Goal: Information Seeking & Learning: Learn about a topic

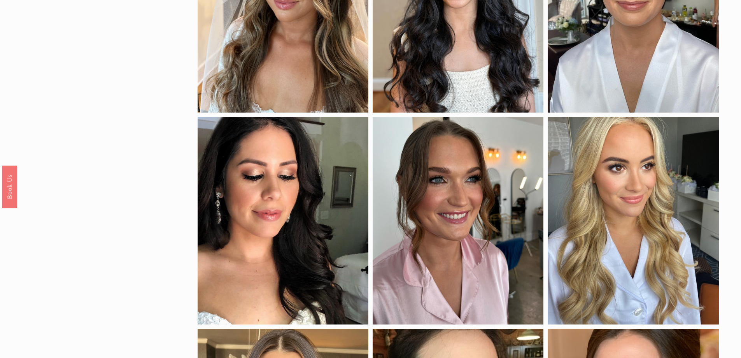
scroll to position [195, 0]
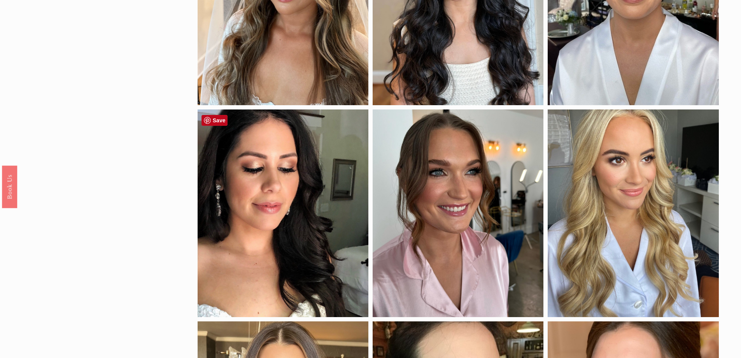
click at [264, 172] on div at bounding box center [283, 213] width 171 height 208
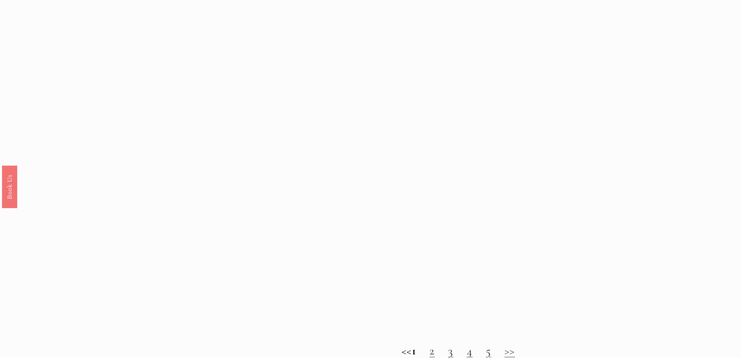
scroll to position [934, 0]
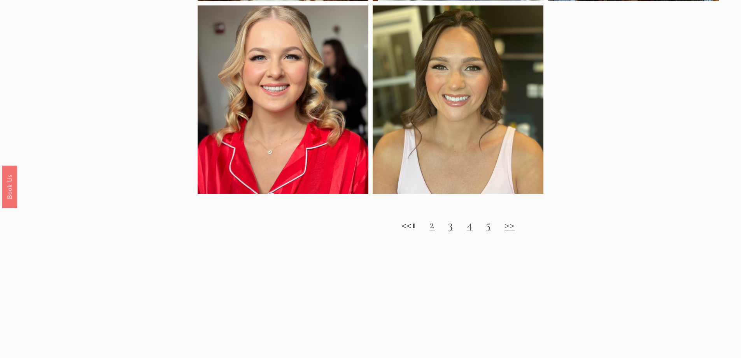
click at [444, 231] on h2 "<< 1 2 3 4 5 >>" at bounding box center [458, 224] width 521 height 14
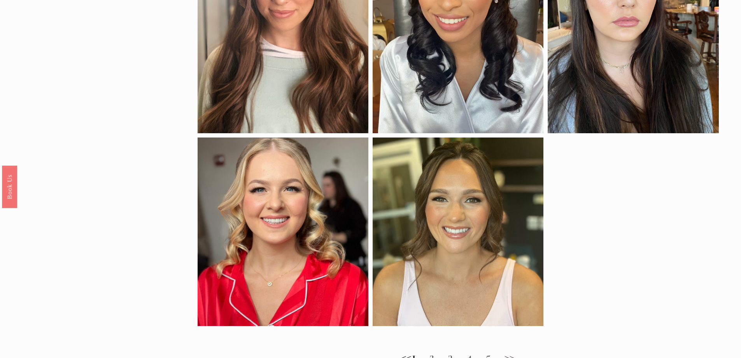
scroll to position [817, 0]
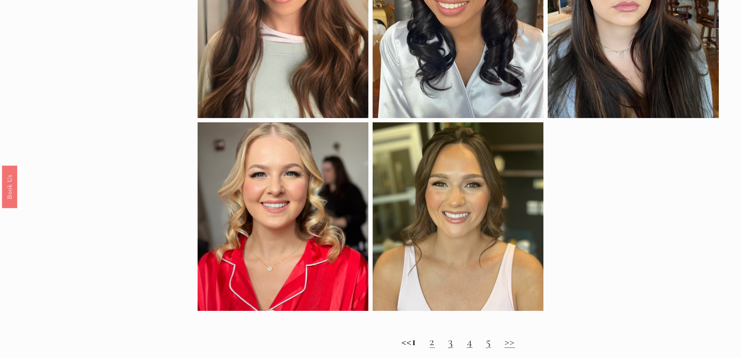
click at [443, 348] on h2 "<< 1 2 3 4 5 >>" at bounding box center [458, 341] width 521 height 14
click at [454, 348] on link "3" at bounding box center [450, 341] width 5 height 14
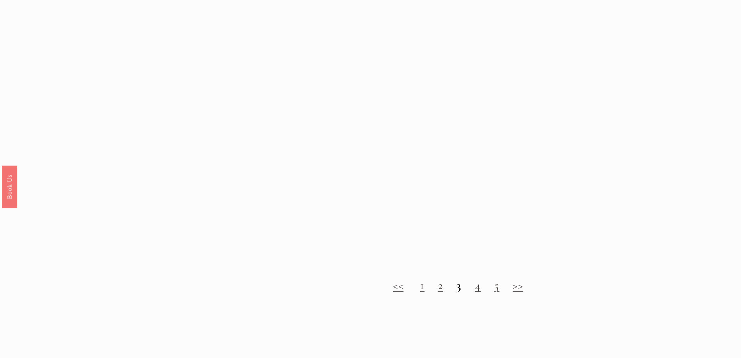
scroll to position [856, 0]
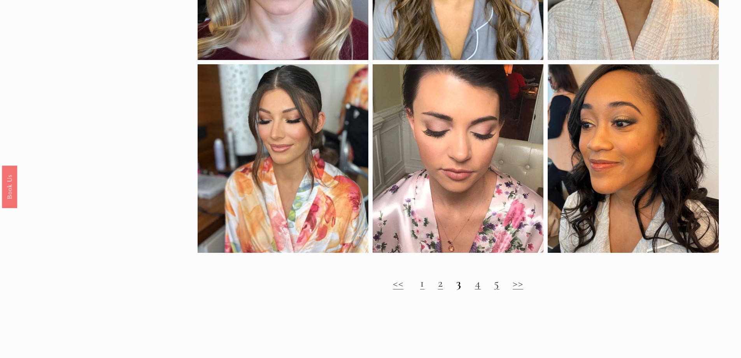
click at [480, 290] on link "4" at bounding box center [478, 282] width 6 height 14
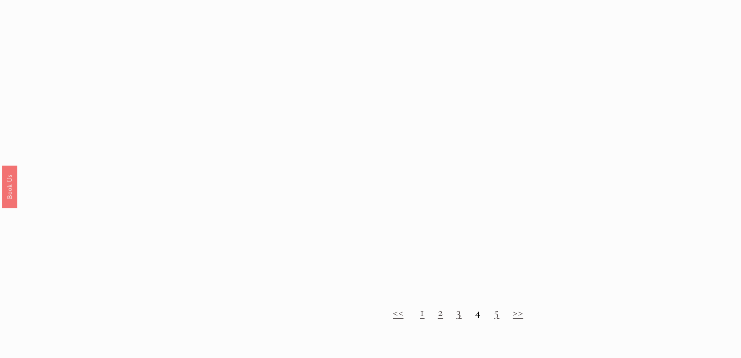
scroll to position [895, 0]
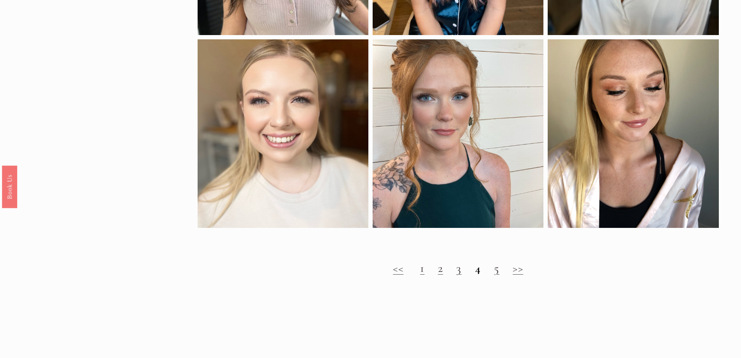
click at [498, 275] on link "5" at bounding box center [496, 268] width 5 height 14
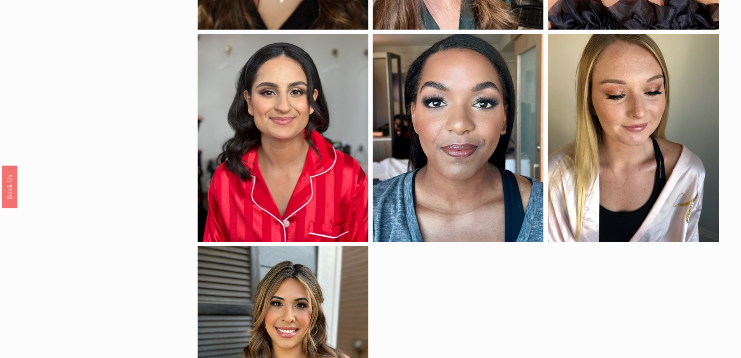
scroll to position [700, 0]
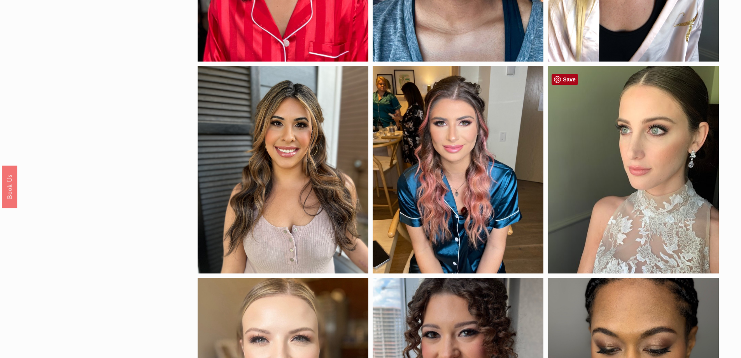
click at [565, 77] on link "Save" at bounding box center [565, 79] width 26 height 11
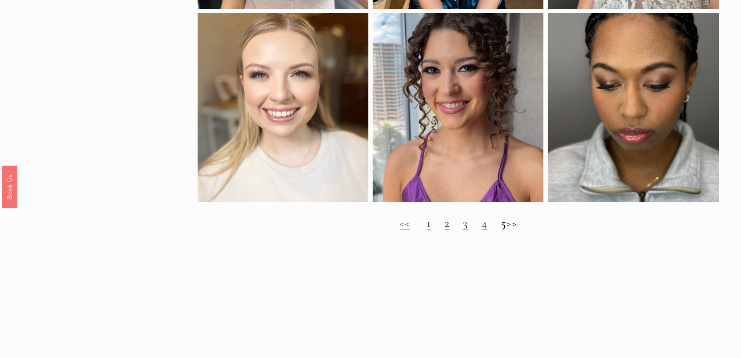
scroll to position [1051, 0]
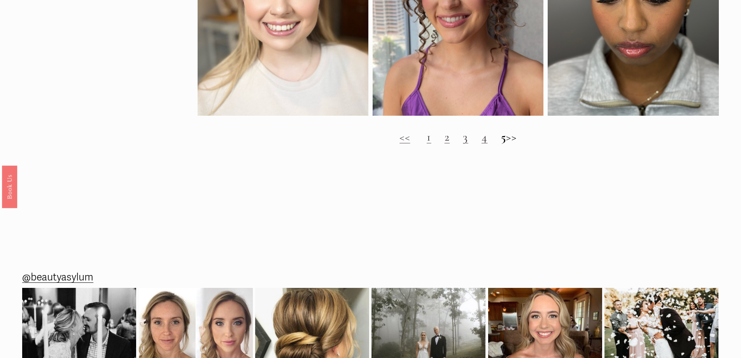
click at [427, 144] on link "1" at bounding box center [429, 137] width 5 height 14
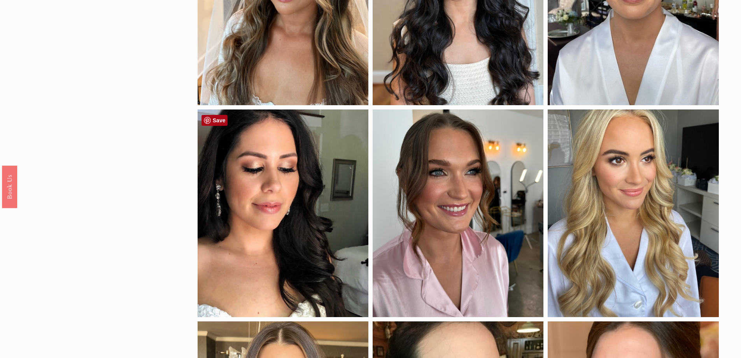
click at [217, 122] on link "Save" at bounding box center [215, 120] width 26 height 11
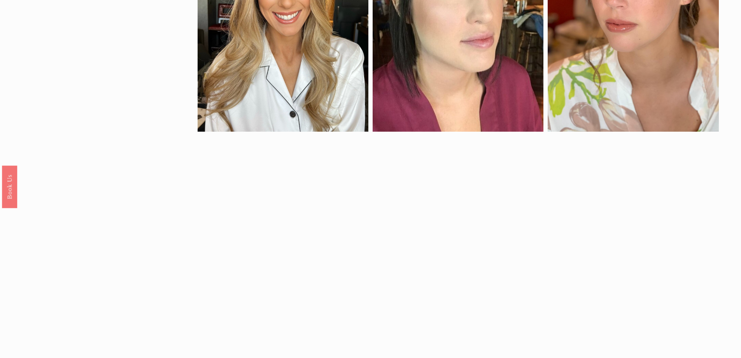
scroll to position [661, 0]
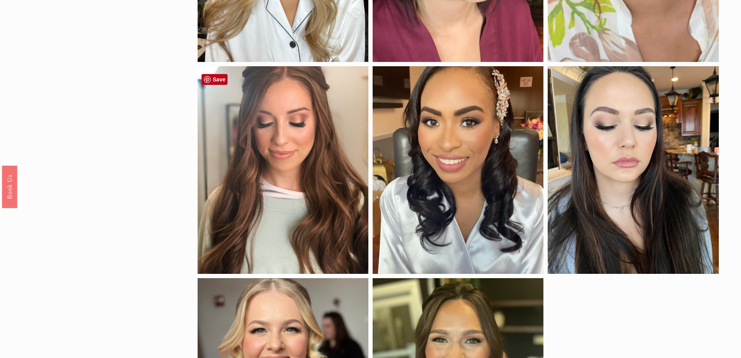
click at [300, 150] on div at bounding box center [283, 170] width 171 height 208
click at [213, 73] on div at bounding box center [283, 170] width 171 height 208
click at [215, 78] on link "Save" at bounding box center [215, 79] width 26 height 11
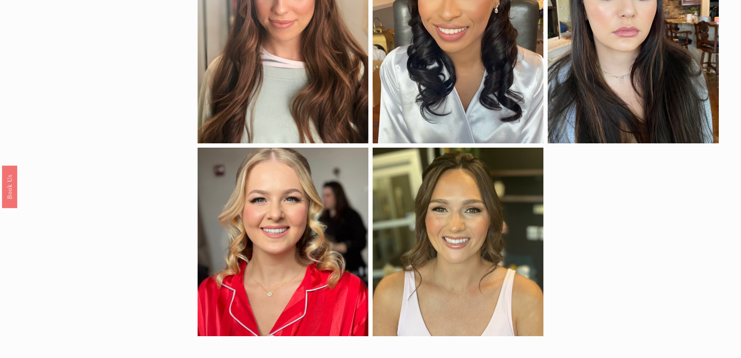
scroll to position [856, 0]
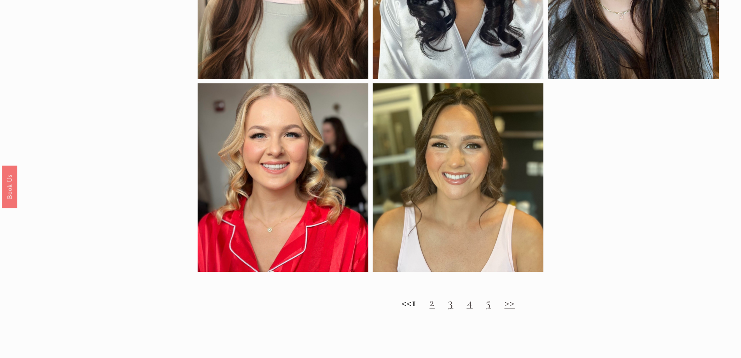
click at [435, 309] on link "2" at bounding box center [432, 302] width 5 height 14
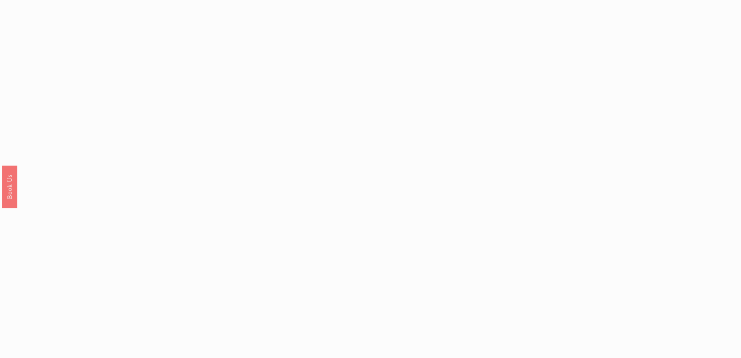
scroll to position [778, 0]
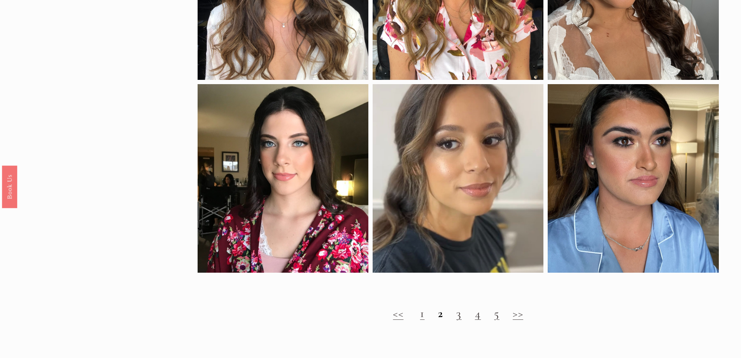
click at [459, 320] on link "3" at bounding box center [458, 313] width 5 height 14
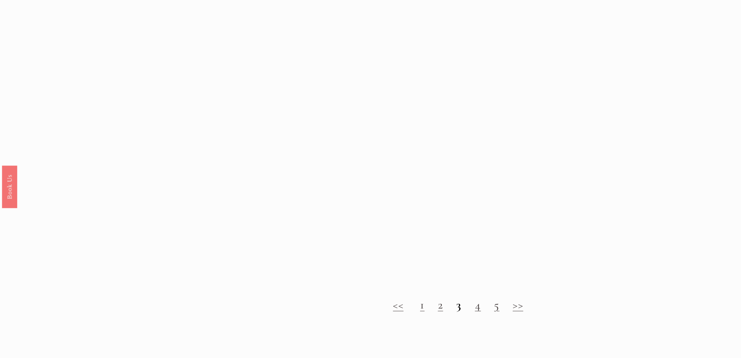
scroll to position [856, 0]
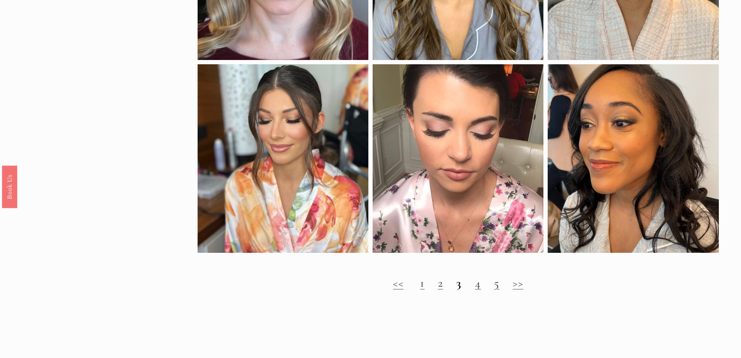
click at [481, 290] on link "4" at bounding box center [478, 282] width 6 height 14
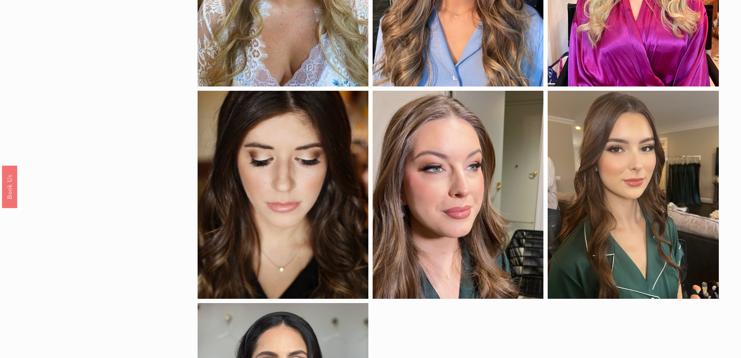
scroll to position [272, 0]
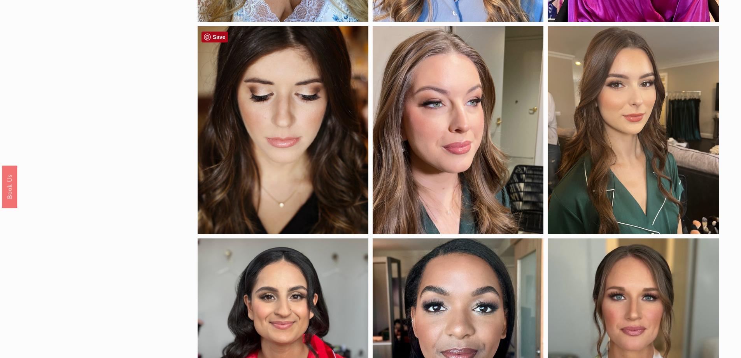
click at [214, 40] on link "Save" at bounding box center [215, 37] width 26 height 11
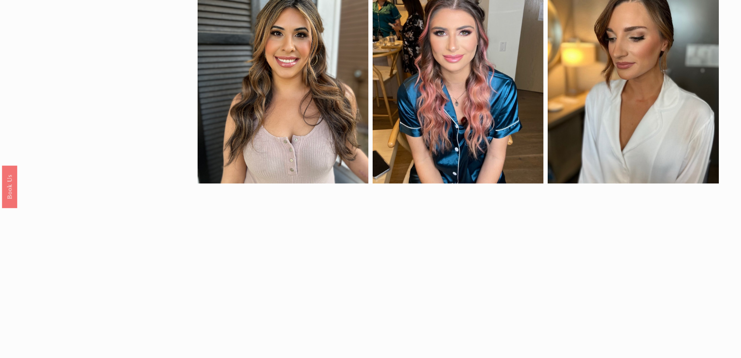
scroll to position [856, 0]
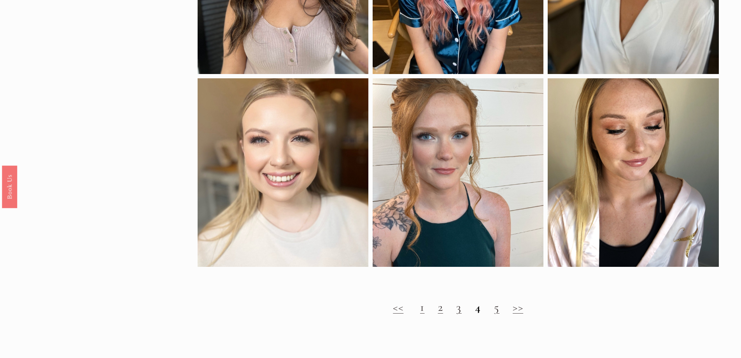
click at [499, 314] on link "5" at bounding box center [496, 307] width 5 height 14
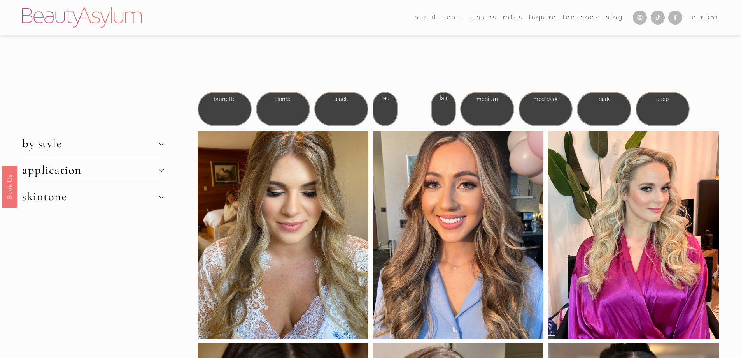
click at [288, 105] on div "blonde" at bounding box center [283, 109] width 54 height 34
click at [442, 109] on div "fair" at bounding box center [443, 109] width 25 height 34
click at [443, 98] on span "fair" at bounding box center [444, 98] width 8 height 7
click at [444, 102] on span "fair" at bounding box center [444, 98] width 8 height 7
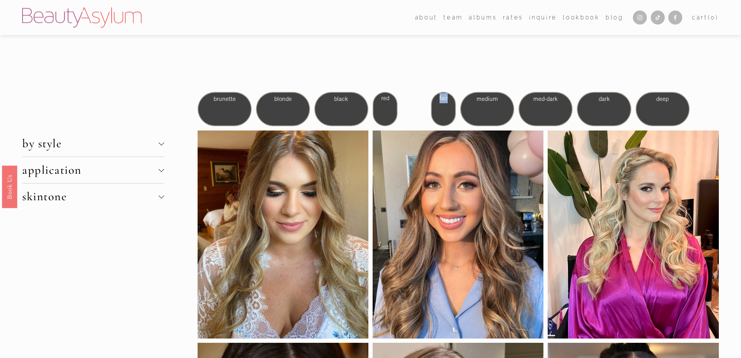
click at [164, 143] on div at bounding box center [161, 142] width 5 height 5
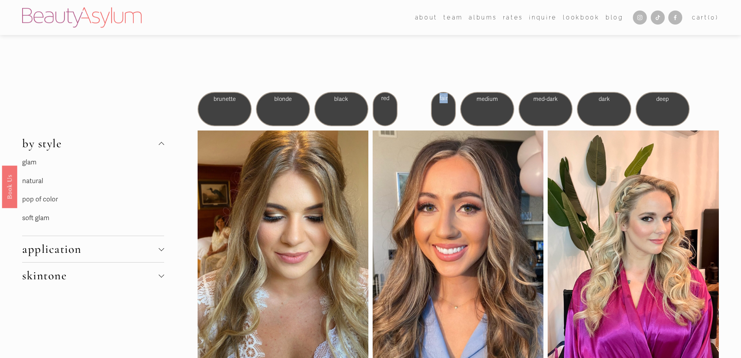
click at [41, 201] on link "pop of color" at bounding box center [40, 199] width 36 height 8
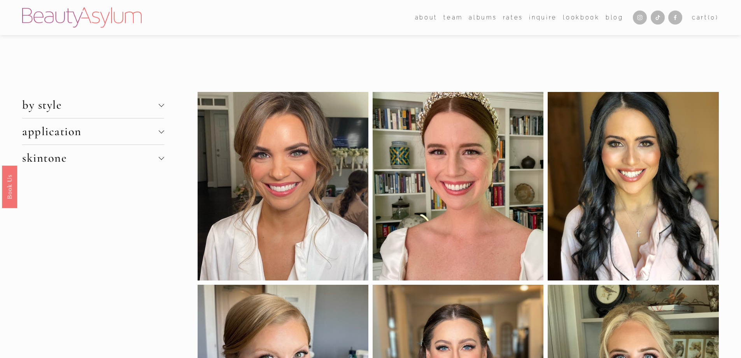
click at [161, 160] on div at bounding box center [160, 156] width 5 height 5
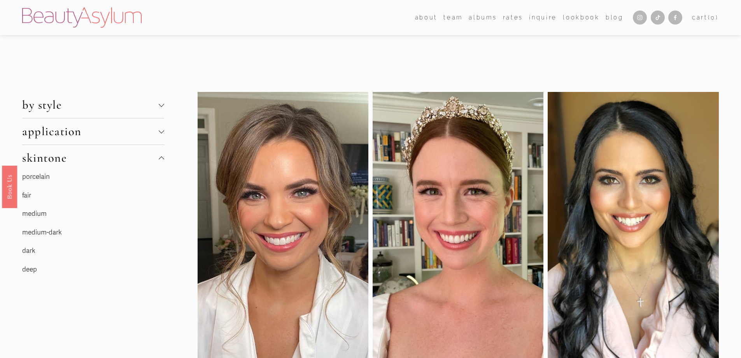
click at [26, 195] on link "fair" at bounding box center [26, 195] width 9 height 8
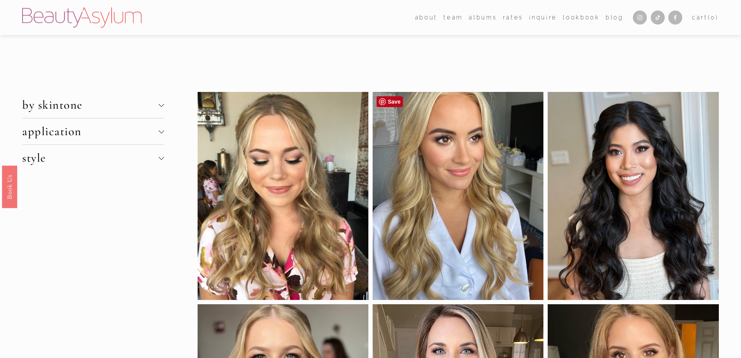
scroll to position [117, 0]
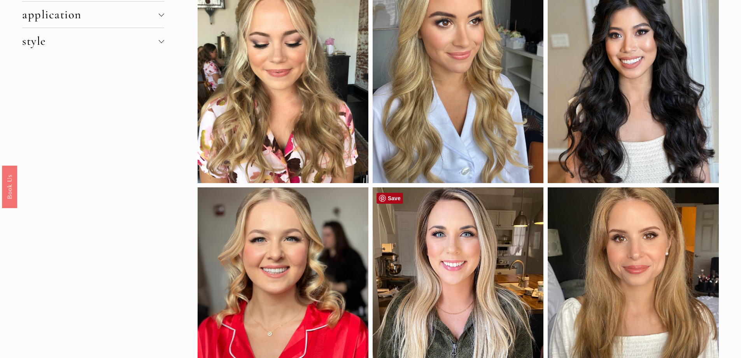
click at [393, 200] on link "Save" at bounding box center [390, 198] width 26 height 11
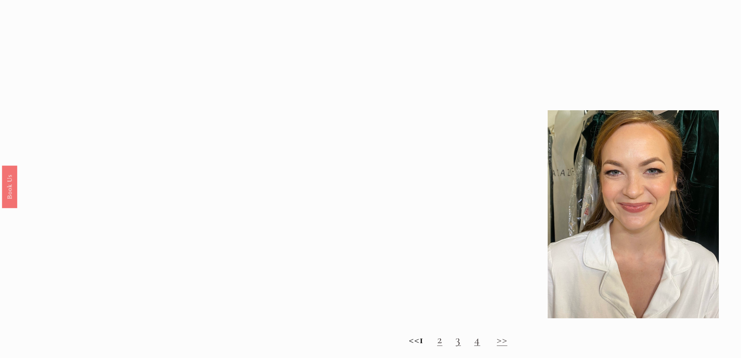
scroll to position [817, 0]
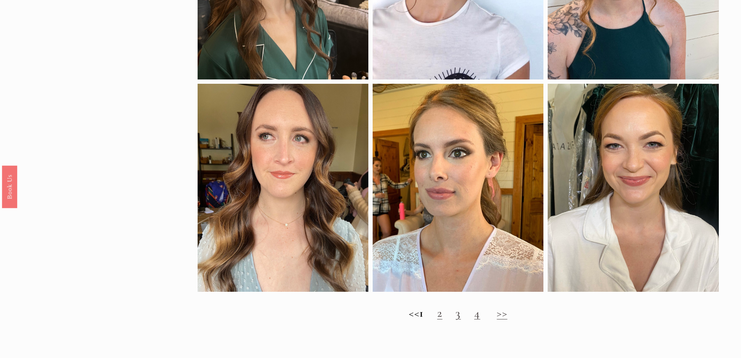
click at [443, 320] on link "2" at bounding box center [439, 312] width 5 height 14
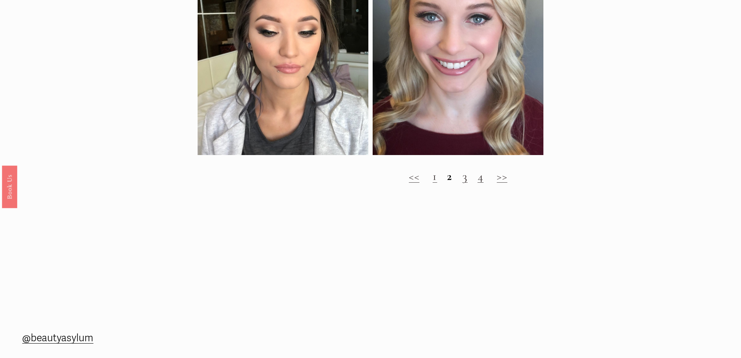
scroll to position [973, 0]
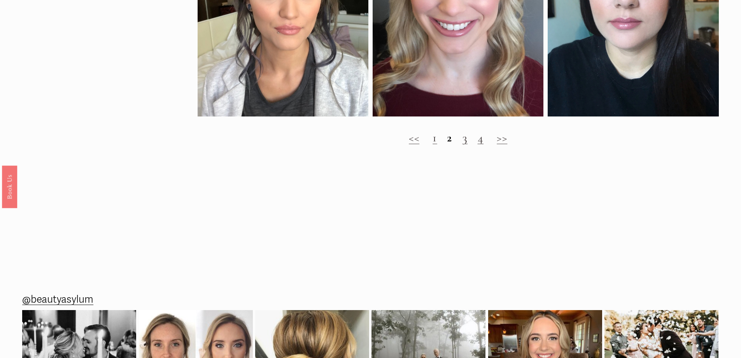
click at [464, 145] on link "3" at bounding box center [465, 137] width 5 height 14
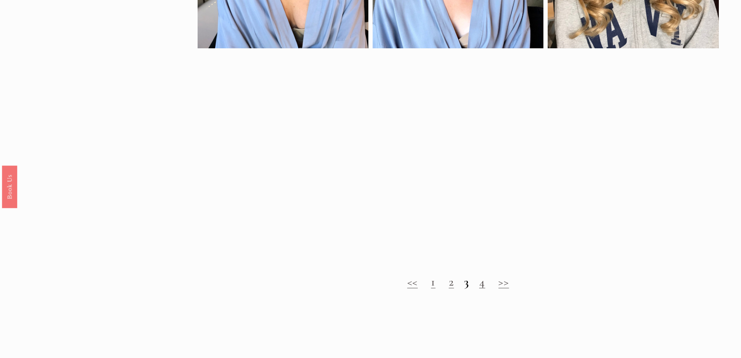
scroll to position [895, 0]
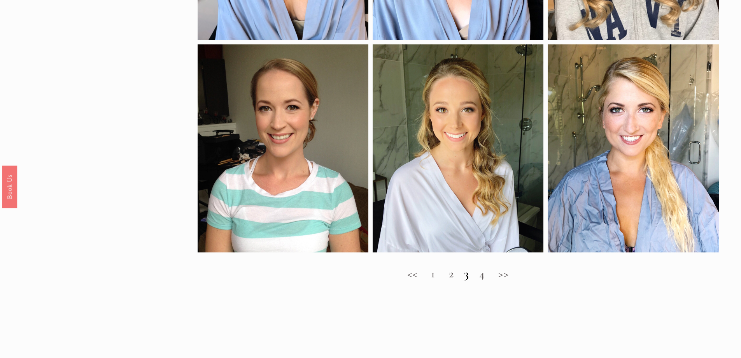
click at [483, 281] on link "4" at bounding box center [482, 273] width 6 height 14
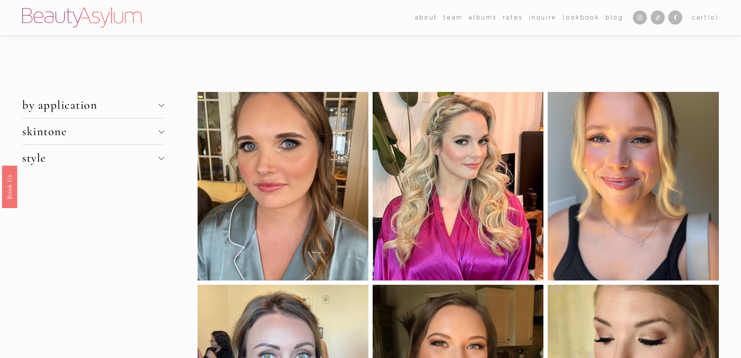
click at [163, 130] on div at bounding box center [160, 130] width 5 height 5
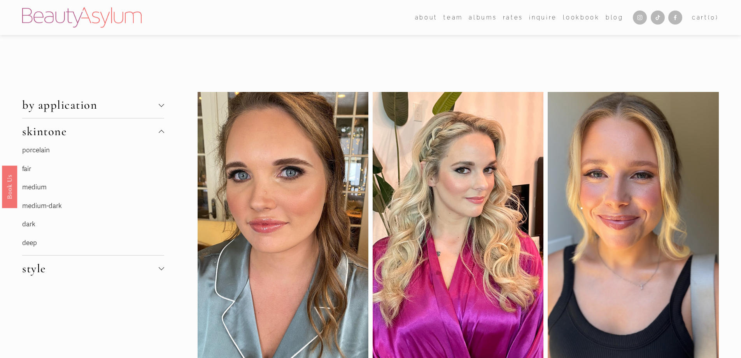
click at [161, 106] on div at bounding box center [160, 103] width 5 height 5
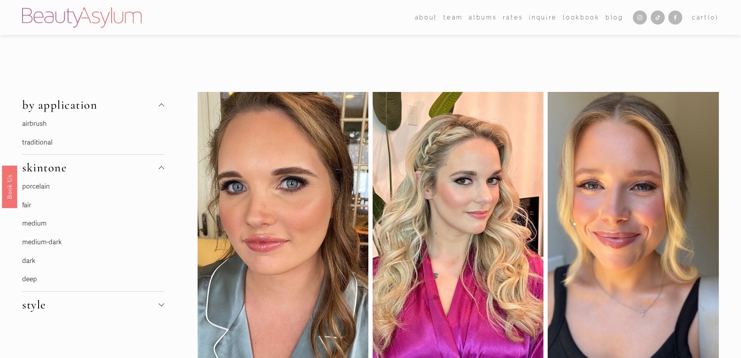
click at [160, 305] on div at bounding box center [160, 303] width 5 height 5
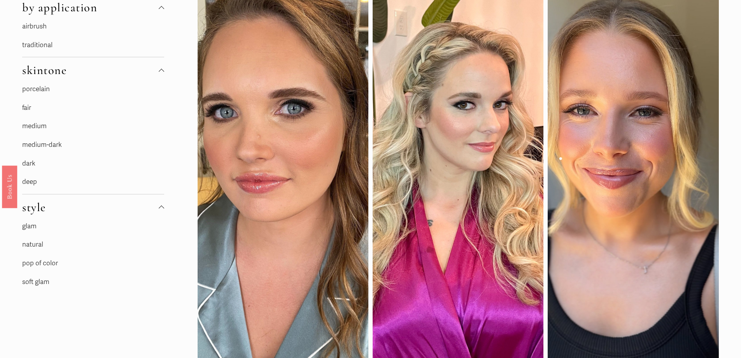
scroll to position [117, 0]
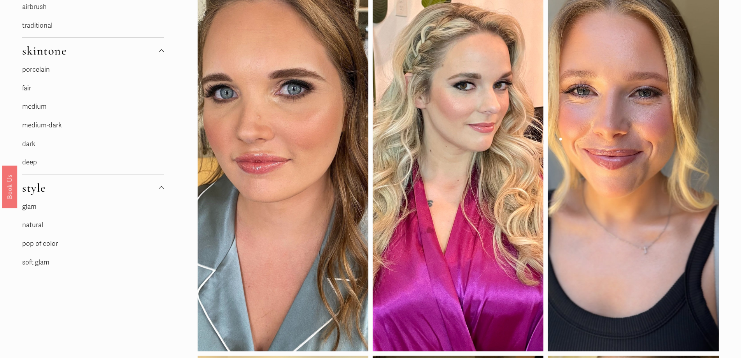
click at [35, 264] on link "soft glam" at bounding box center [35, 262] width 27 height 8
